Goal: Navigation & Orientation: Understand site structure

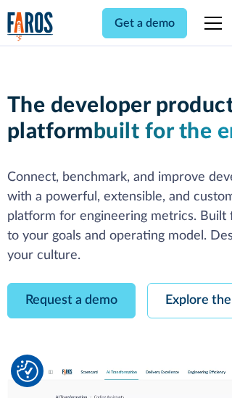
scroll to position [82, 0]
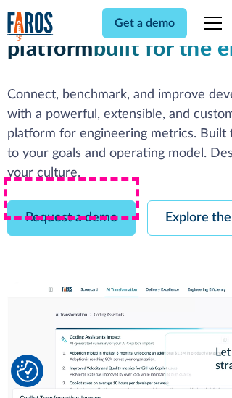
click at [71, 200] on link "Request a demo" at bounding box center [71, 217] width 128 height 35
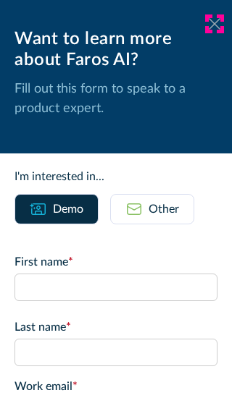
click at [214, 24] on icon at bounding box center [214, 23] width 12 height 11
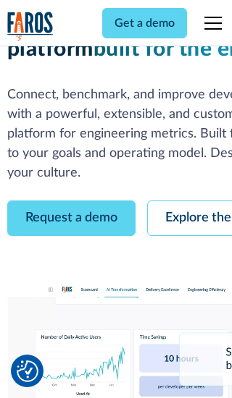
click at [189, 200] on link "Explore the platform" at bounding box center [224, 217] width 154 height 35
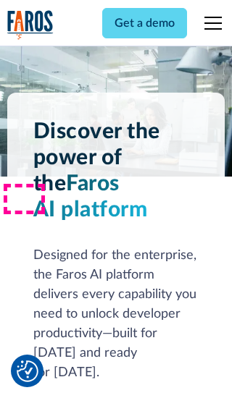
scroll to position [10869, 0]
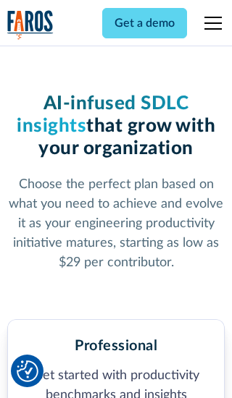
scroll to position [2242, 0]
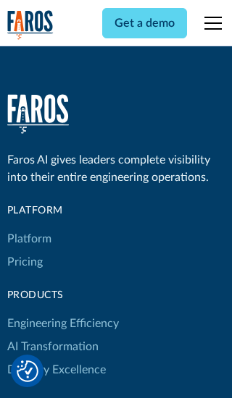
click at [28, 227] on link "Platform" at bounding box center [29, 238] width 44 height 23
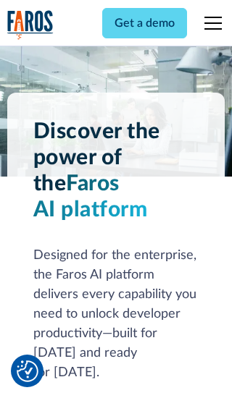
scroll to position [11333, 0]
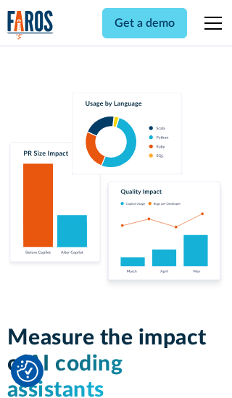
scroll to position [8945, 0]
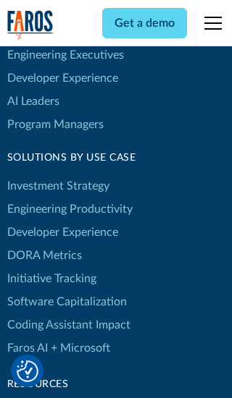
click at [43, 244] on link "DORA Metrics" at bounding box center [44, 255] width 75 height 23
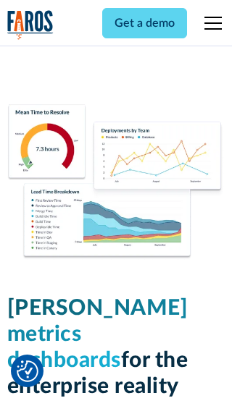
scroll to position [6336, 0]
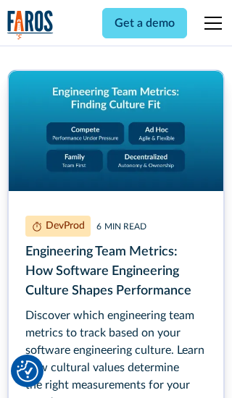
scroll to position [6556, 0]
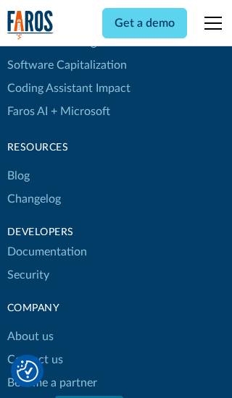
click at [33, 199] on link "Changelog" at bounding box center [34, 198] width 54 height 23
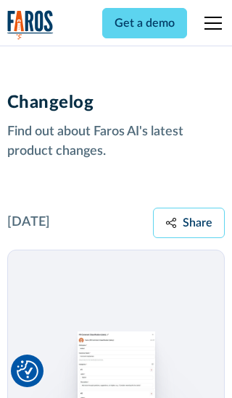
scroll to position [17477, 0]
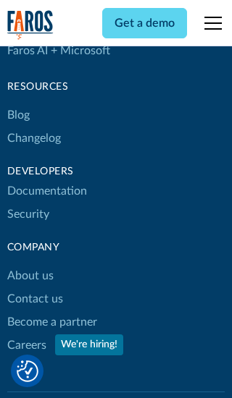
click at [30, 264] on link "About us" at bounding box center [30, 275] width 46 height 23
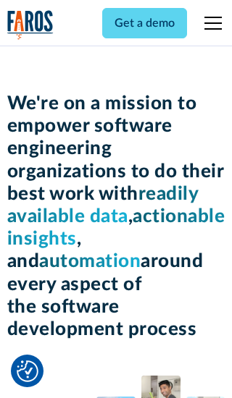
scroll to position [4990, 0]
